Goal: Task Accomplishment & Management: Use online tool/utility

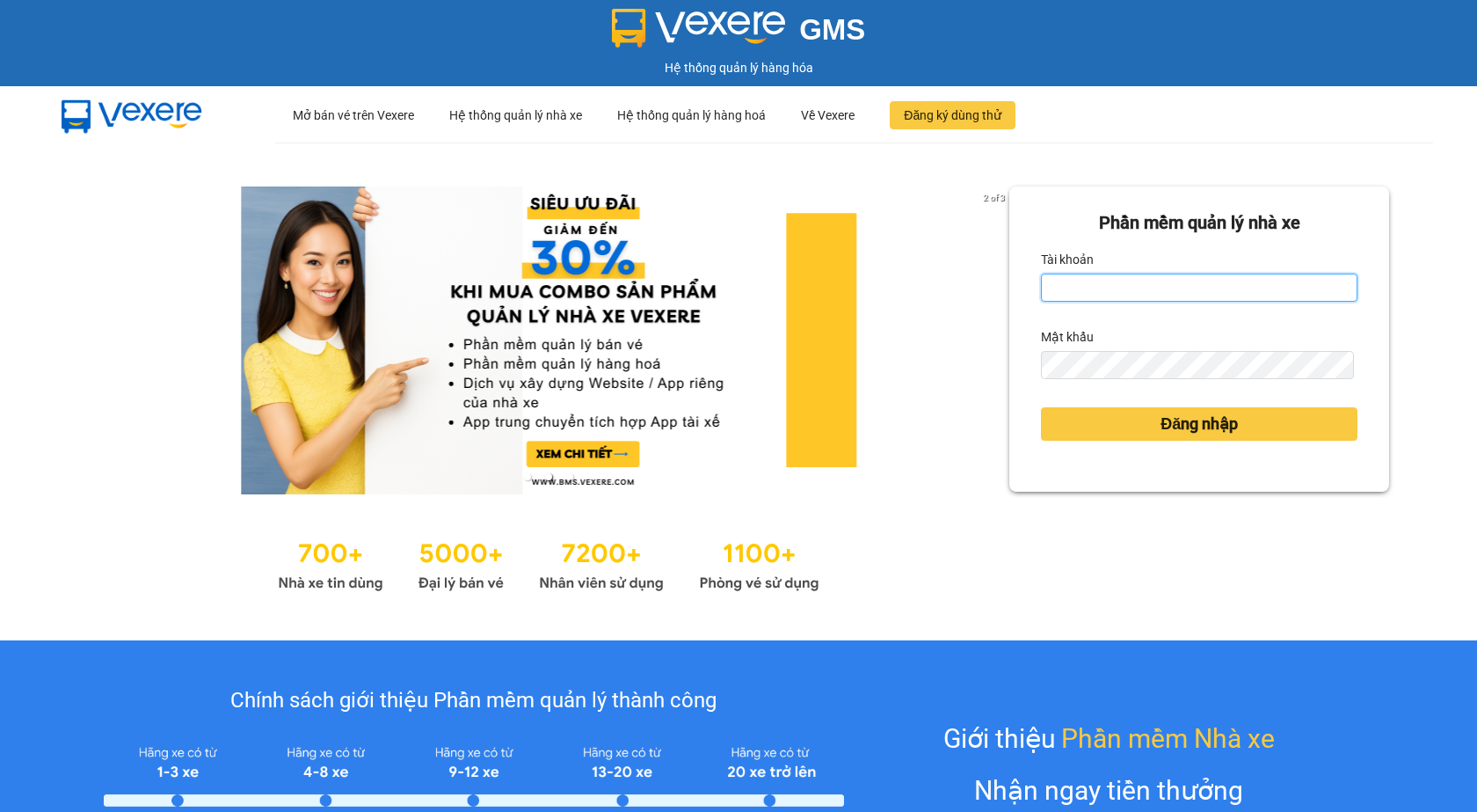
click at [1182, 283] on input "Tài khoản" at bounding box center [1199, 287] width 317 height 28
type input "nhansu3.petrobp"
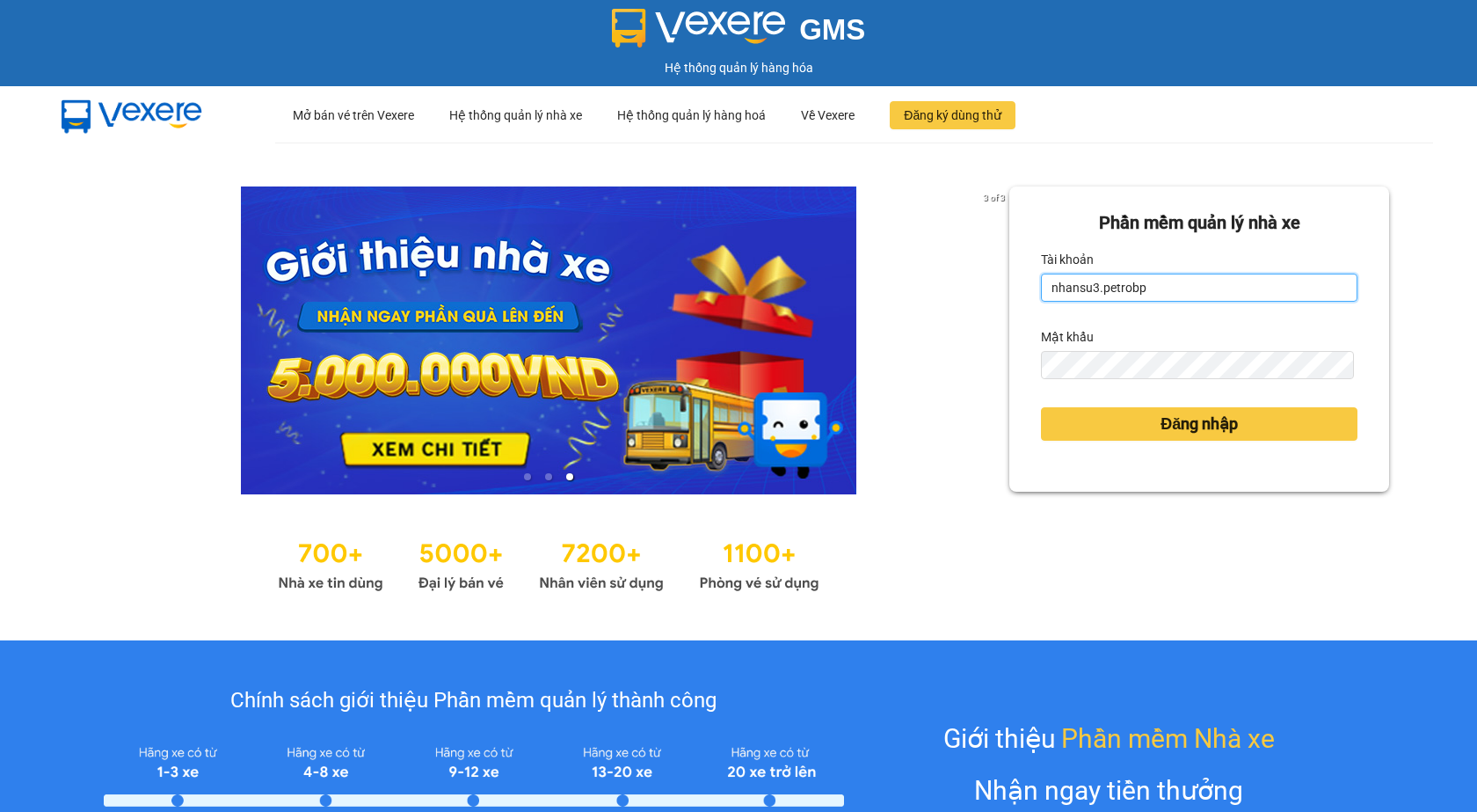
drag, startPoint x: 1090, startPoint y: 290, endPoint x: 1030, endPoint y: 291, distance: 60.0
click at [1030, 291] on div "Phần mềm quản lý nhà xe Tài khoản nhansu3.petrobp Mật khẩu Đăng nhập" at bounding box center [1199, 339] width 380 height 305
drag, startPoint x: 1073, startPoint y: 288, endPoint x: 1083, endPoint y: 288, distance: 10.0
click at [1074, 288] on input "nhansu3.petrobp" at bounding box center [1199, 287] width 317 height 28
drag, startPoint x: 1092, startPoint y: 289, endPoint x: 1020, endPoint y: 293, distance: 72.1
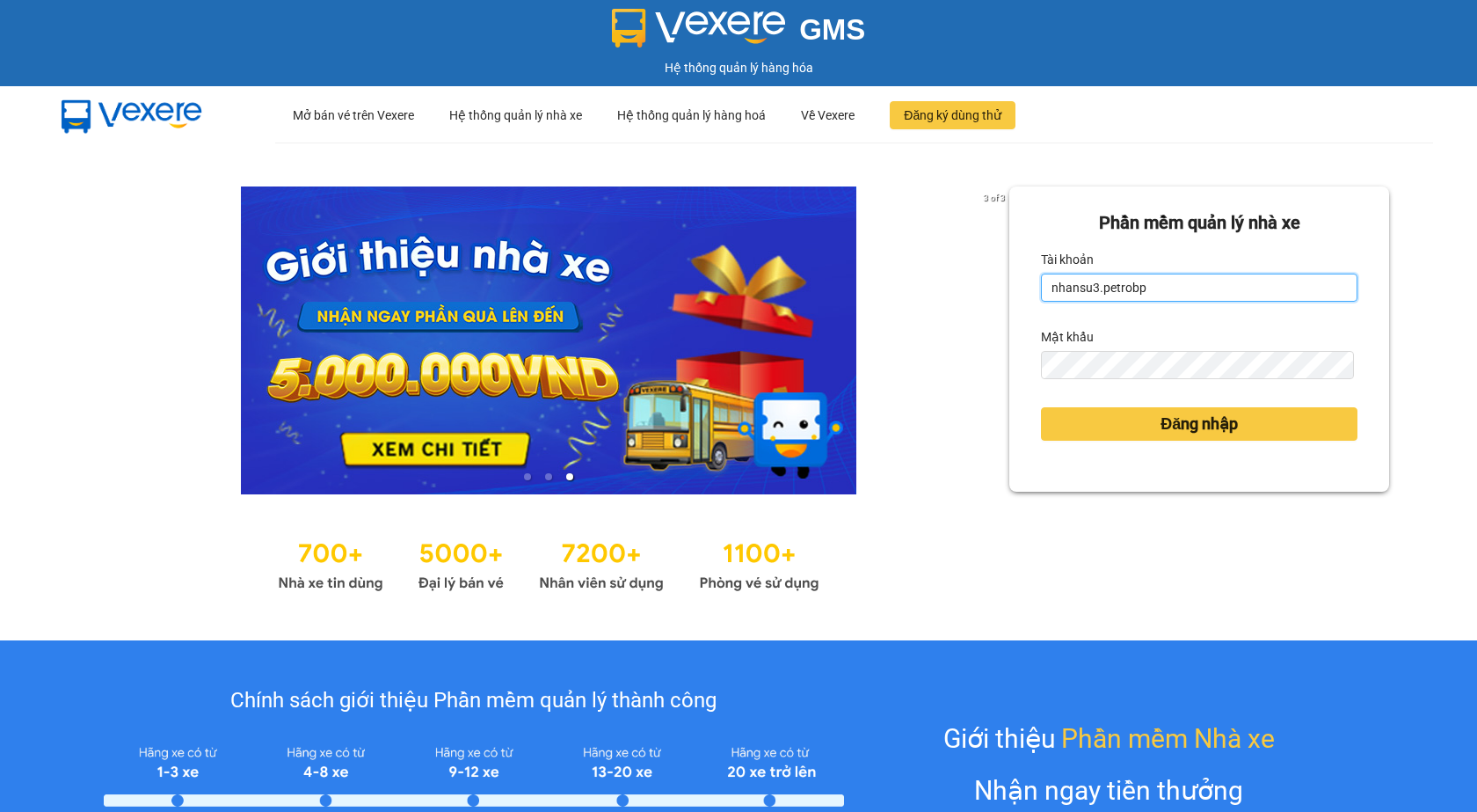
click at [1020, 293] on div "Phần mềm quản lý nhà xe Tài khoản nhansu3.petrobp Mật khẩu Đăng nhập" at bounding box center [1199, 339] width 380 height 305
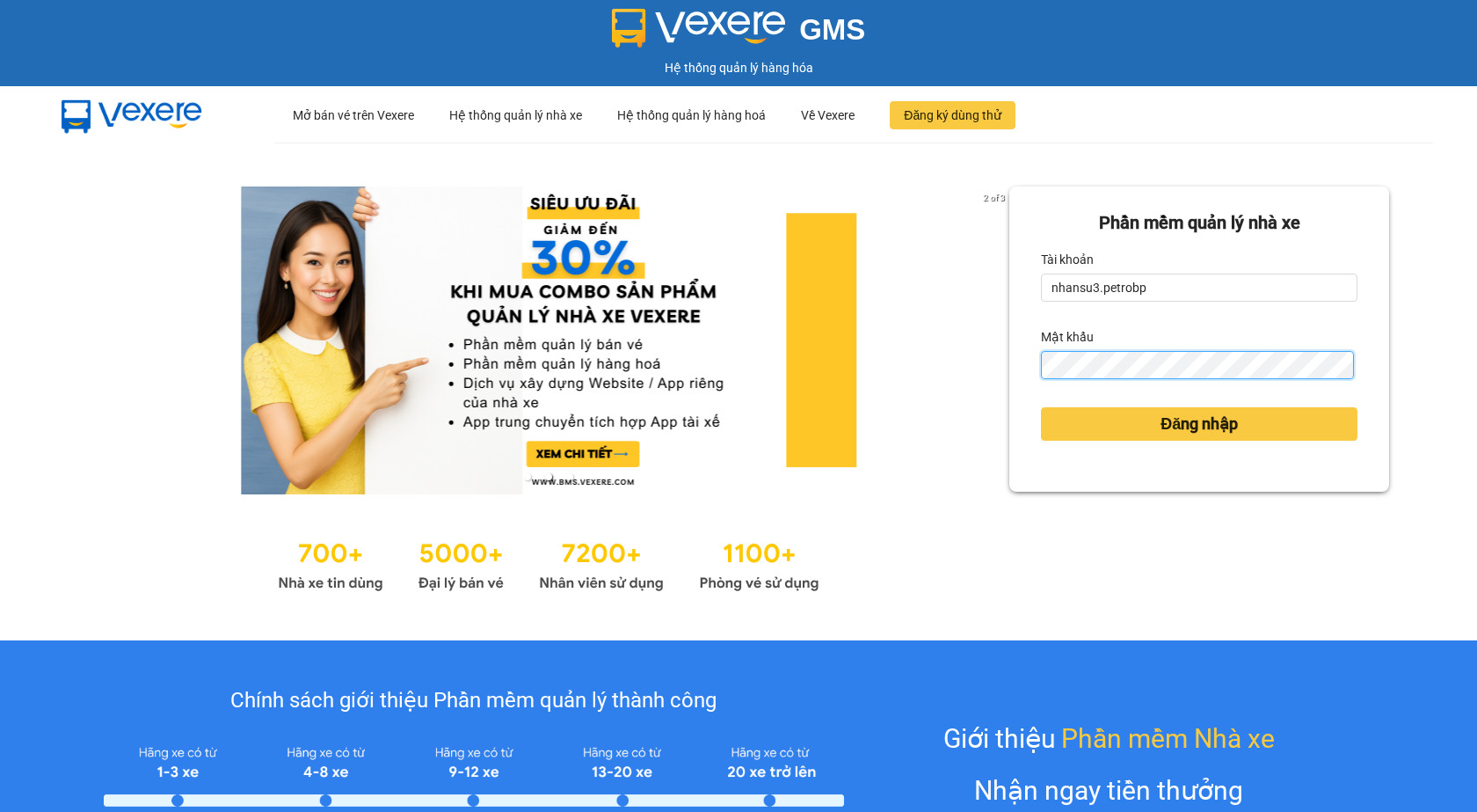
click at [1041, 407] on button "Đăng nhập" at bounding box center [1199, 424] width 317 height 33
click at [1132, 448] on div "Đăng nhập" at bounding box center [1199, 424] width 317 height 48
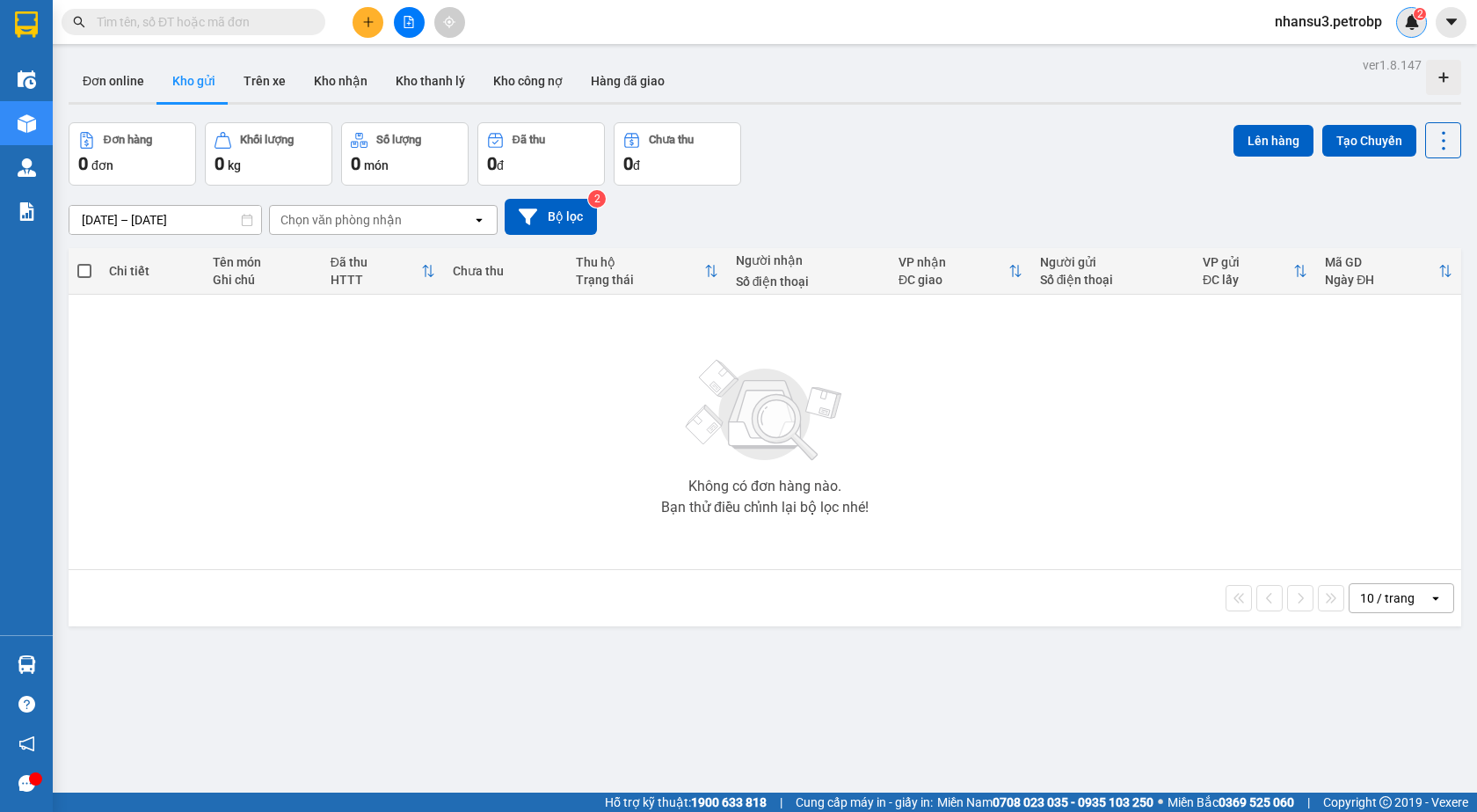
click at [1421, 15] on span "2" at bounding box center [1420, 13] width 6 height 12
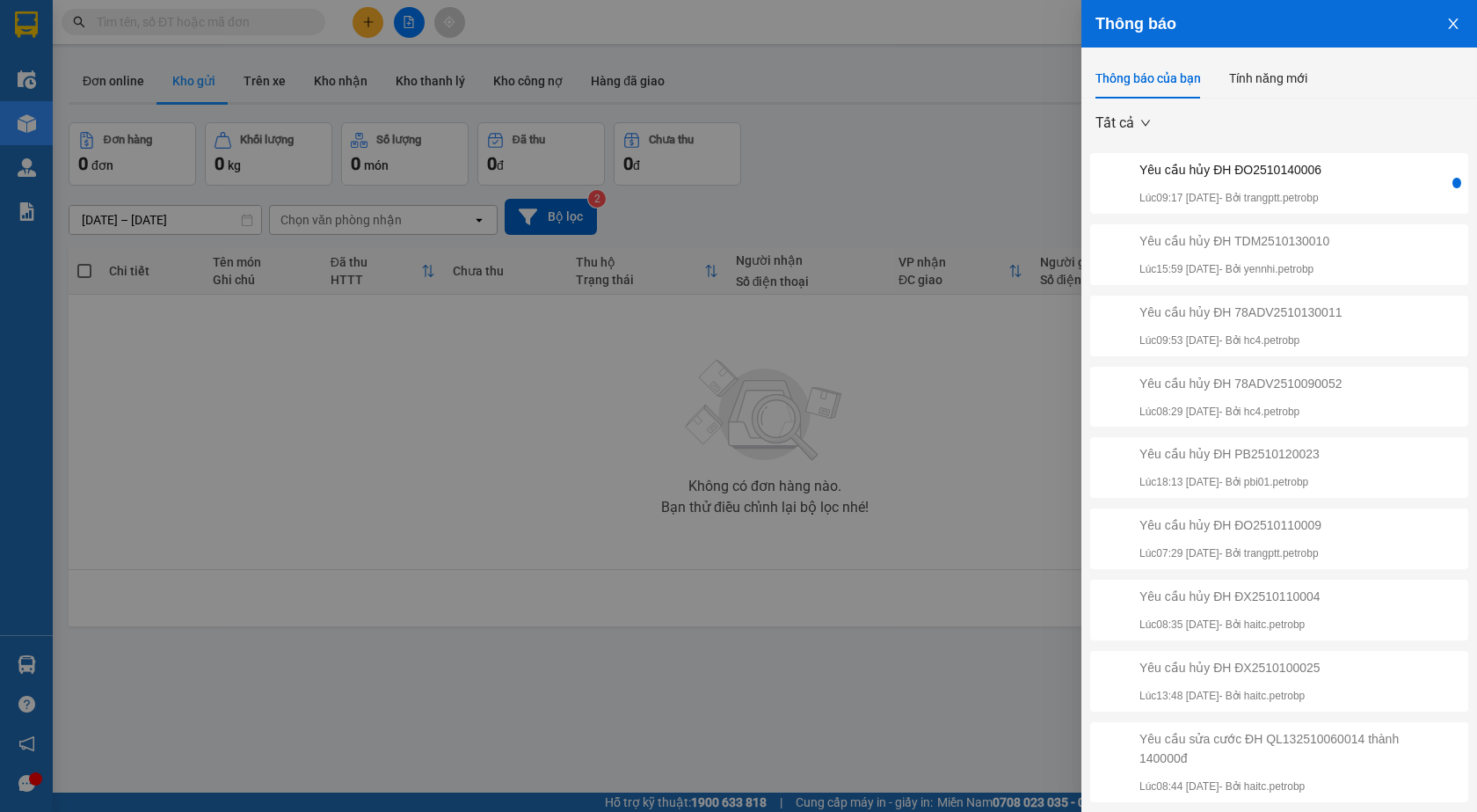
drag, startPoint x: 1449, startPoint y: 24, endPoint x: 1008, endPoint y: 107, distance: 448.7
click at [1448, 24] on button "Close" at bounding box center [1454, 22] width 48 height 45
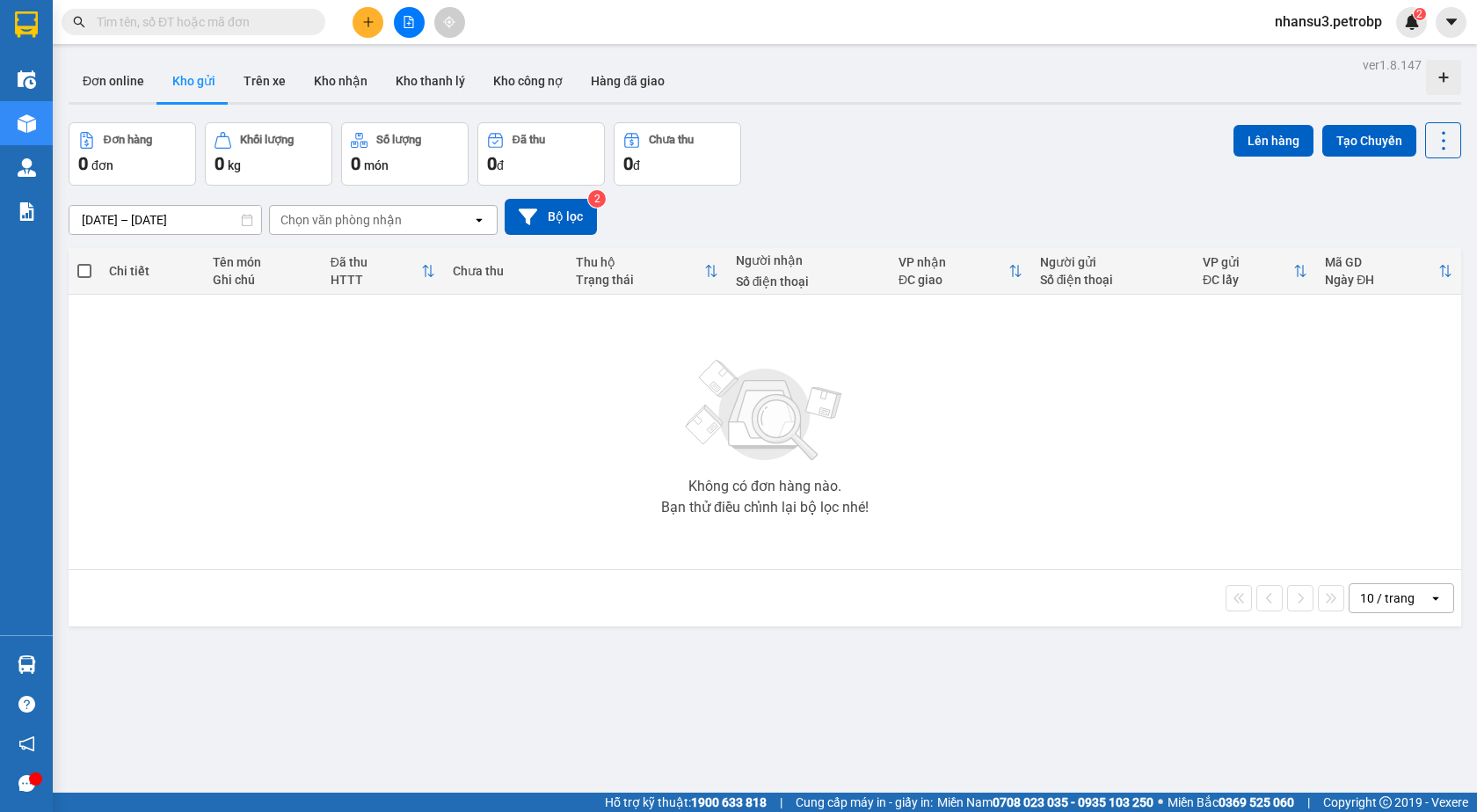
click at [221, 29] on input "text" at bounding box center [200, 22] width 208 height 19
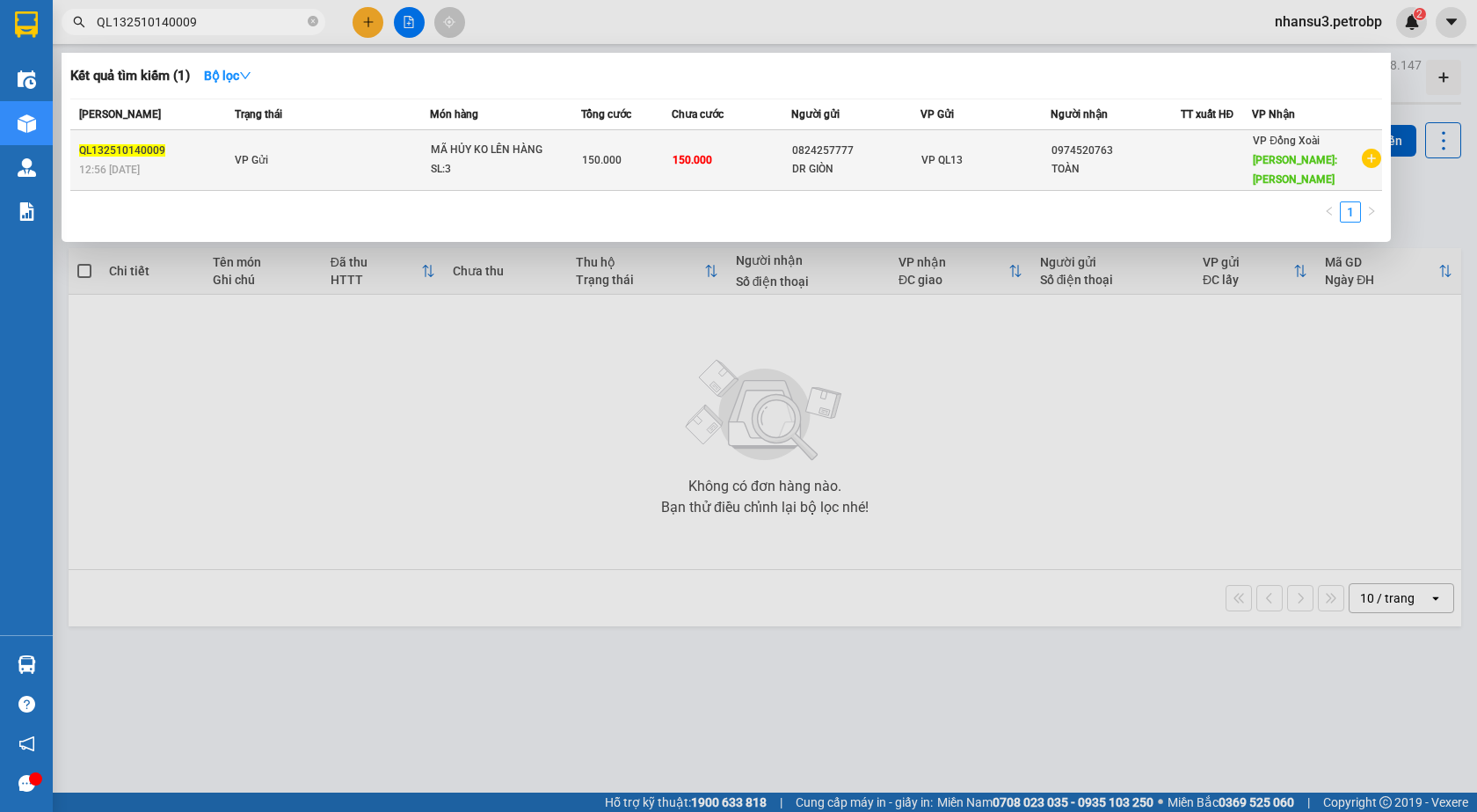
type input "QL132510140009"
click at [684, 170] on td "150.000" at bounding box center [731, 160] width 120 height 60
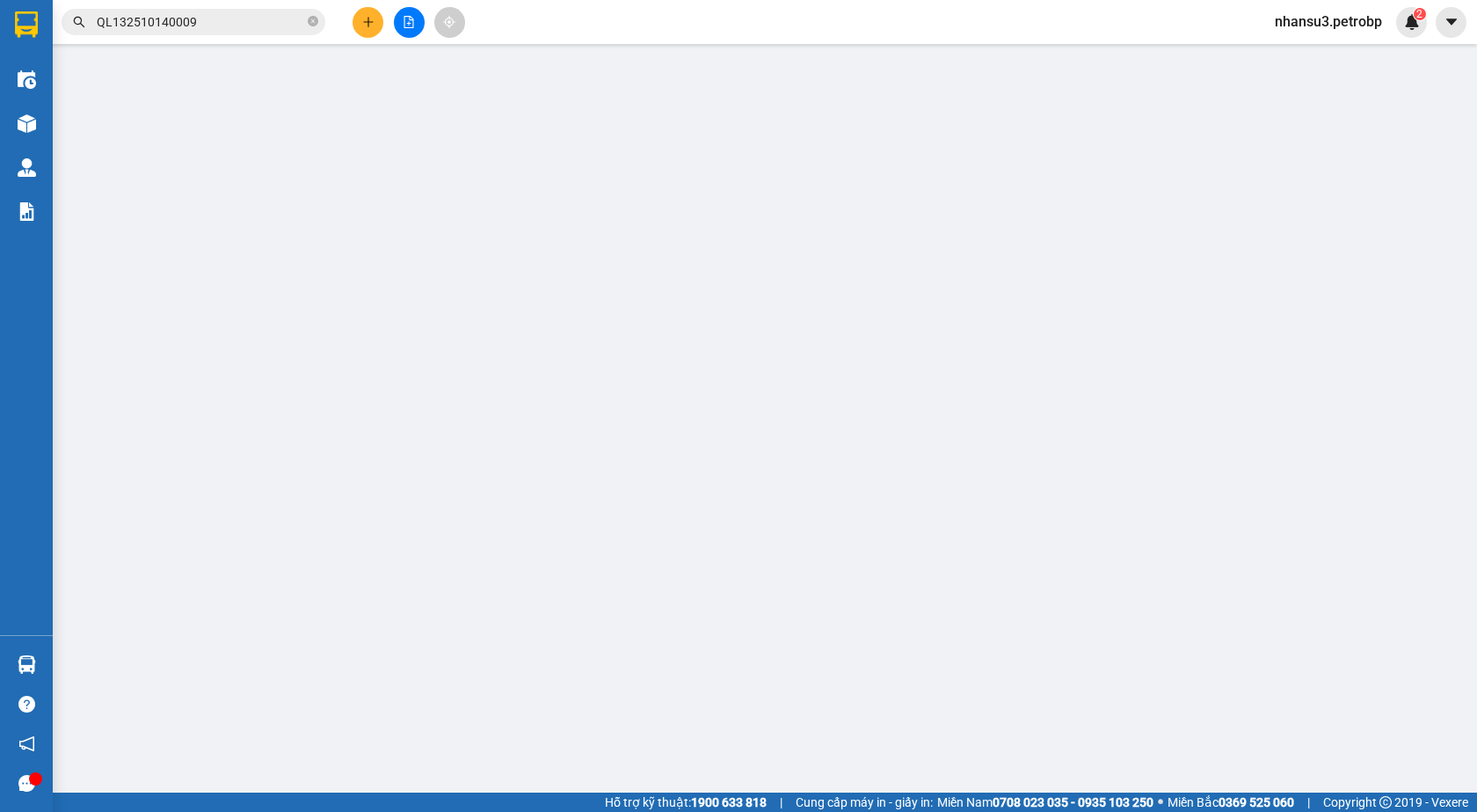
type input "0824257777"
type input "DR GIÒN"
type input "0974520763"
type input "TOÀN"
type input "[PERSON_NAME]"
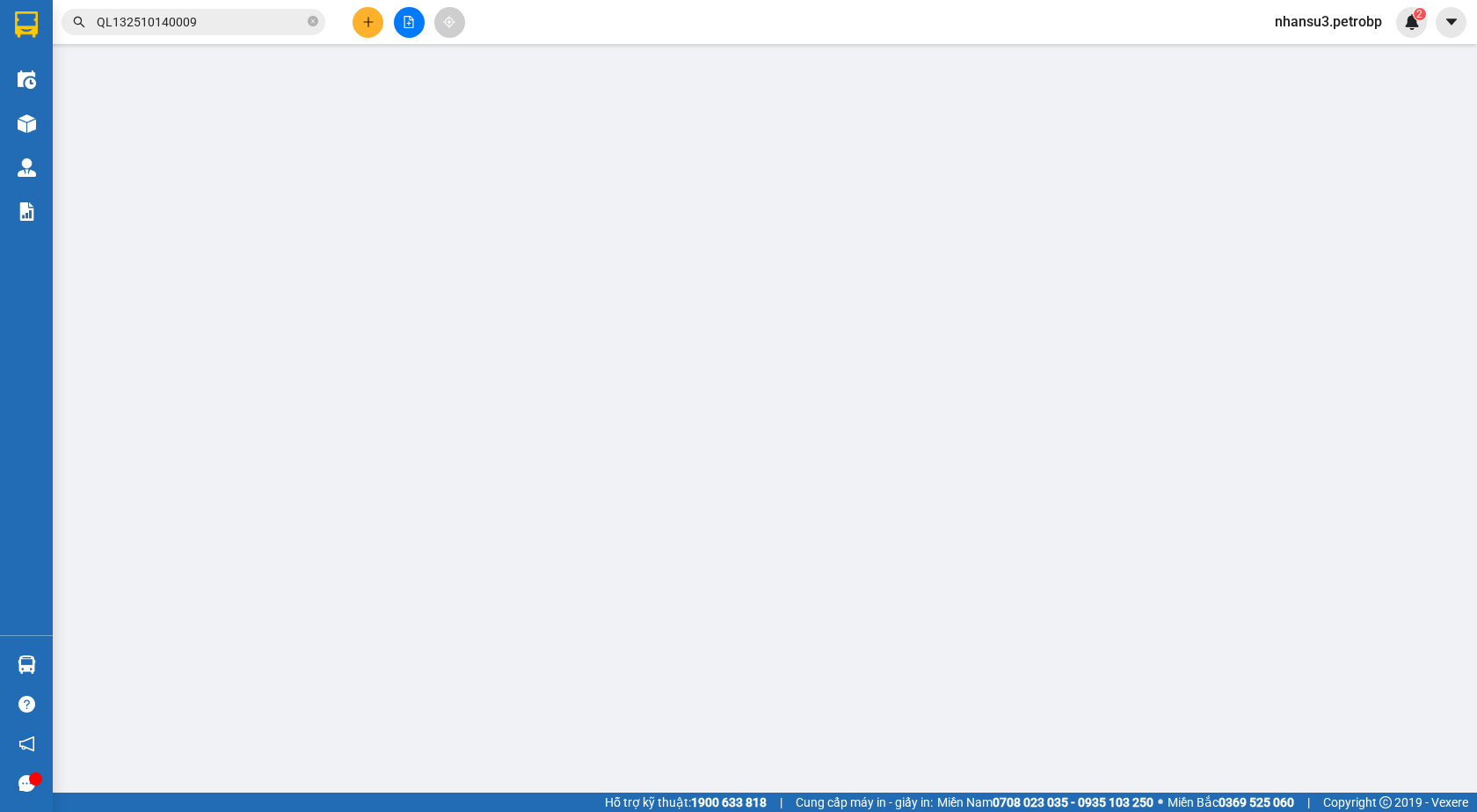
type input "150.000"
